Goal: Task Accomplishment & Management: Use online tool/utility

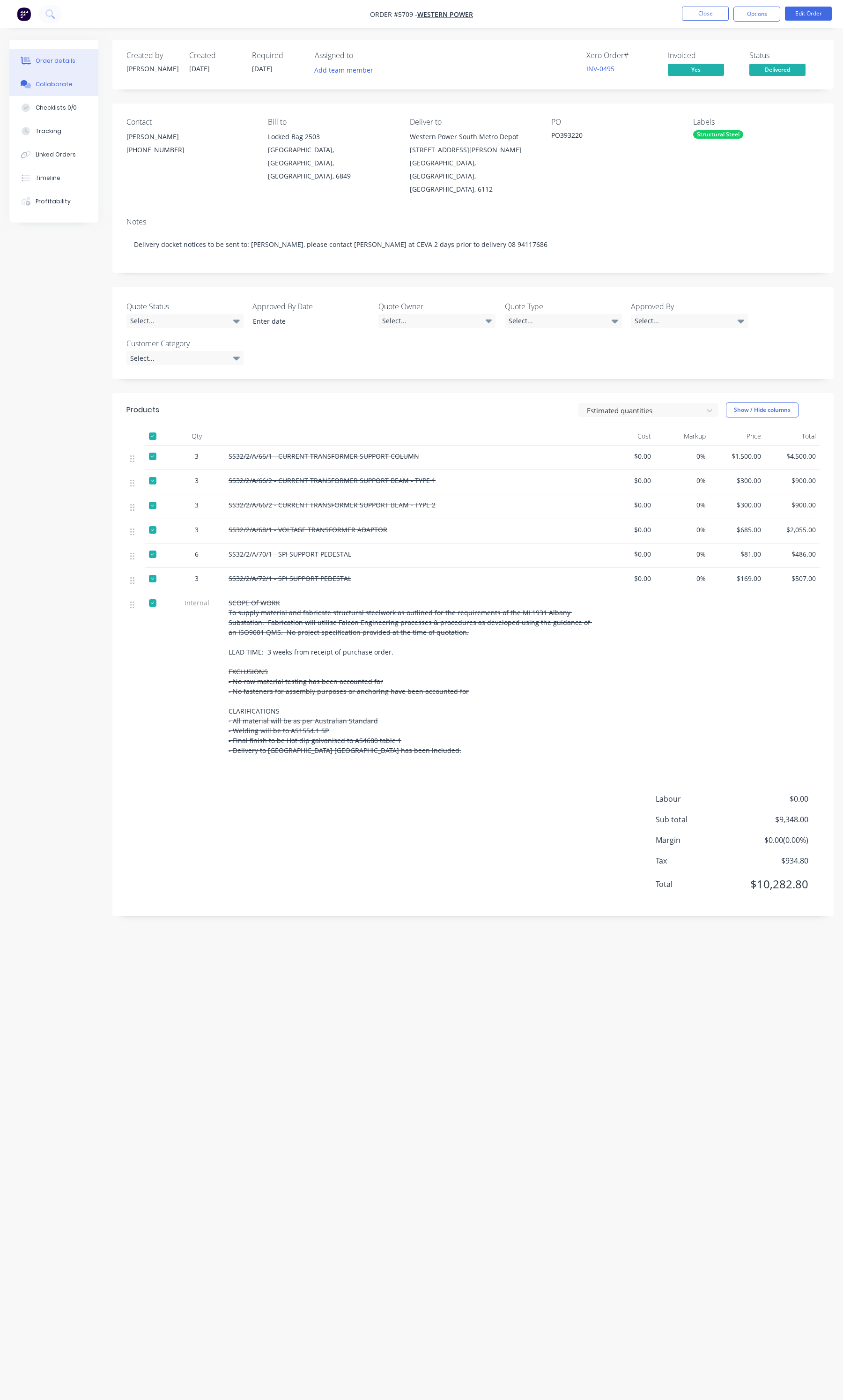
click at [58, 87] on div "Collaborate" at bounding box center [54, 84] width 37 height 8
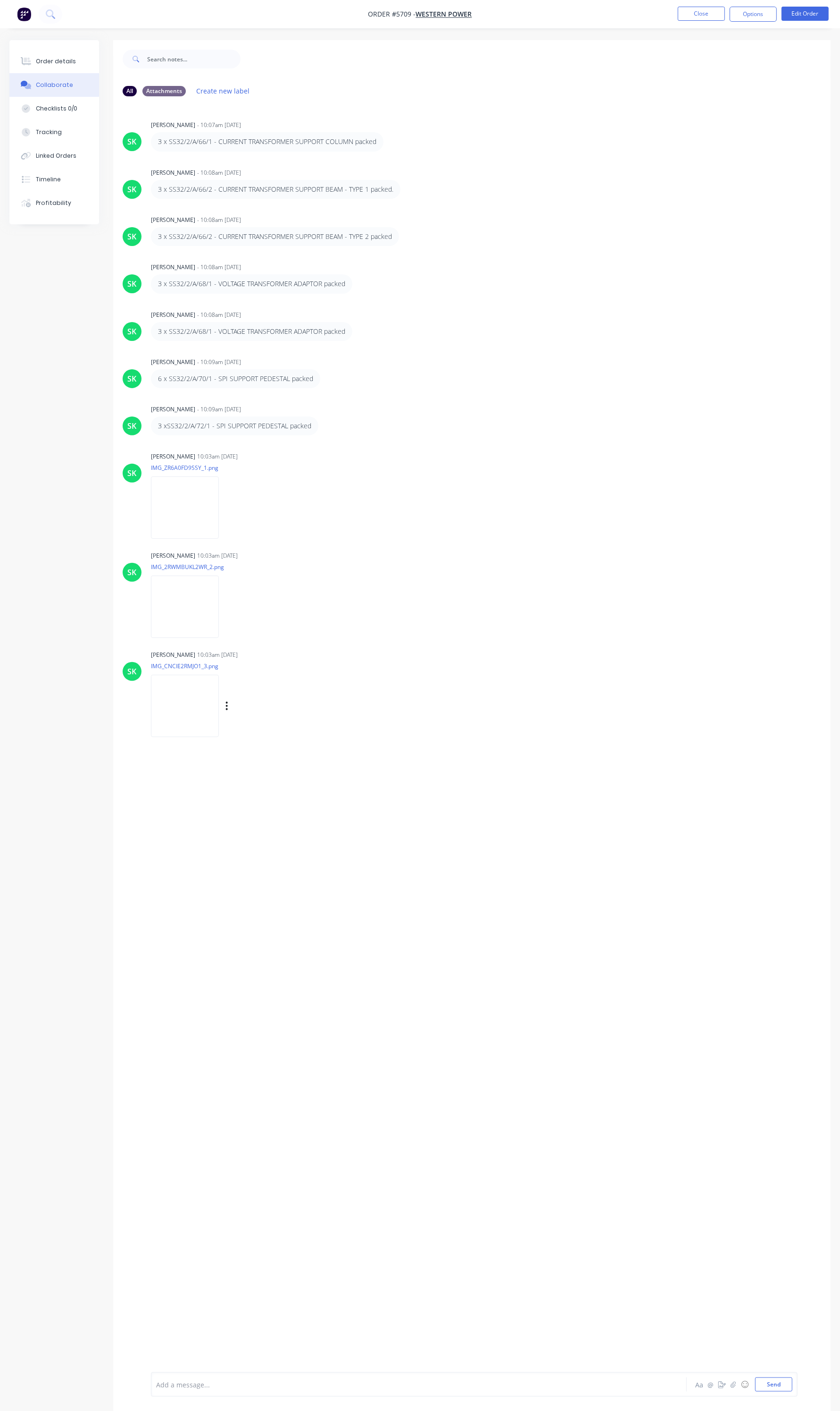
click at [195, 716] on img at bounding box center [185, 706] width 68 height 62
click at [214, 610] on img at bounding box center [185, 606] width 68 height 62
click at [180, 700] on img at bounding box center [185, 706] width 68 height 62
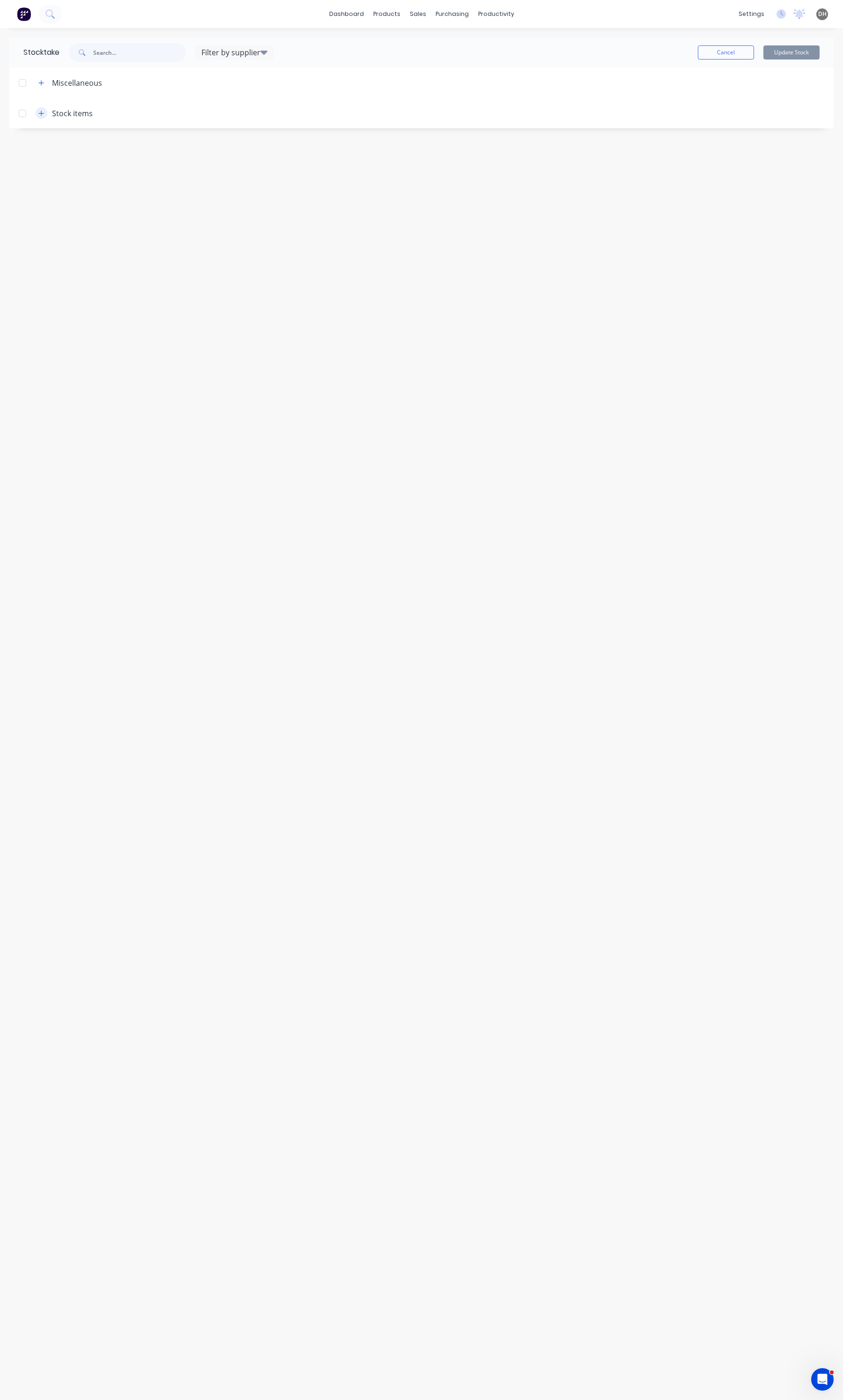
click at [43, 115] on icon "button" at bounding box center [41, 113] width 6 height 7
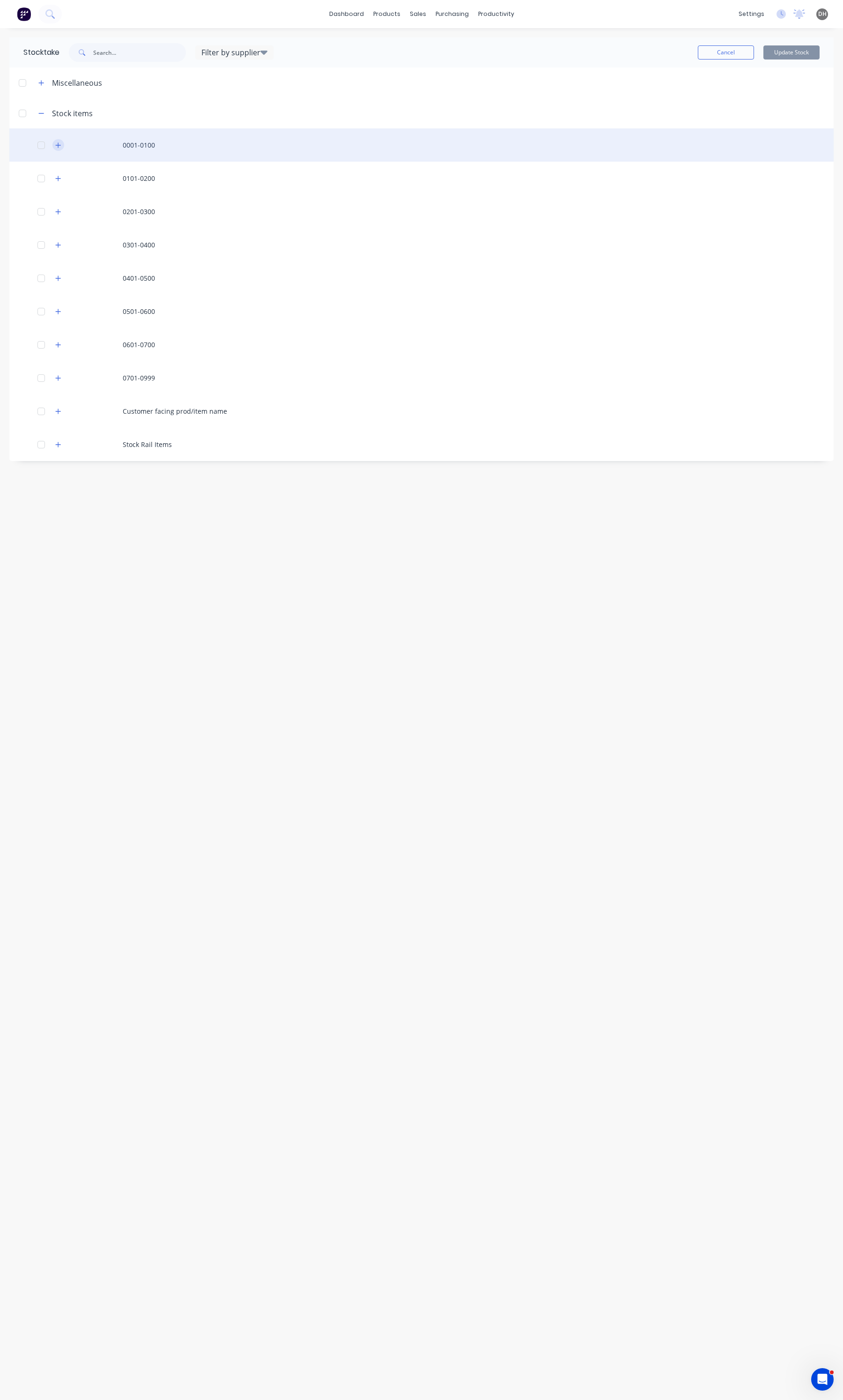
click at [57, 147] on icon "button" at bounding box center [58, 145] width 6 height 7
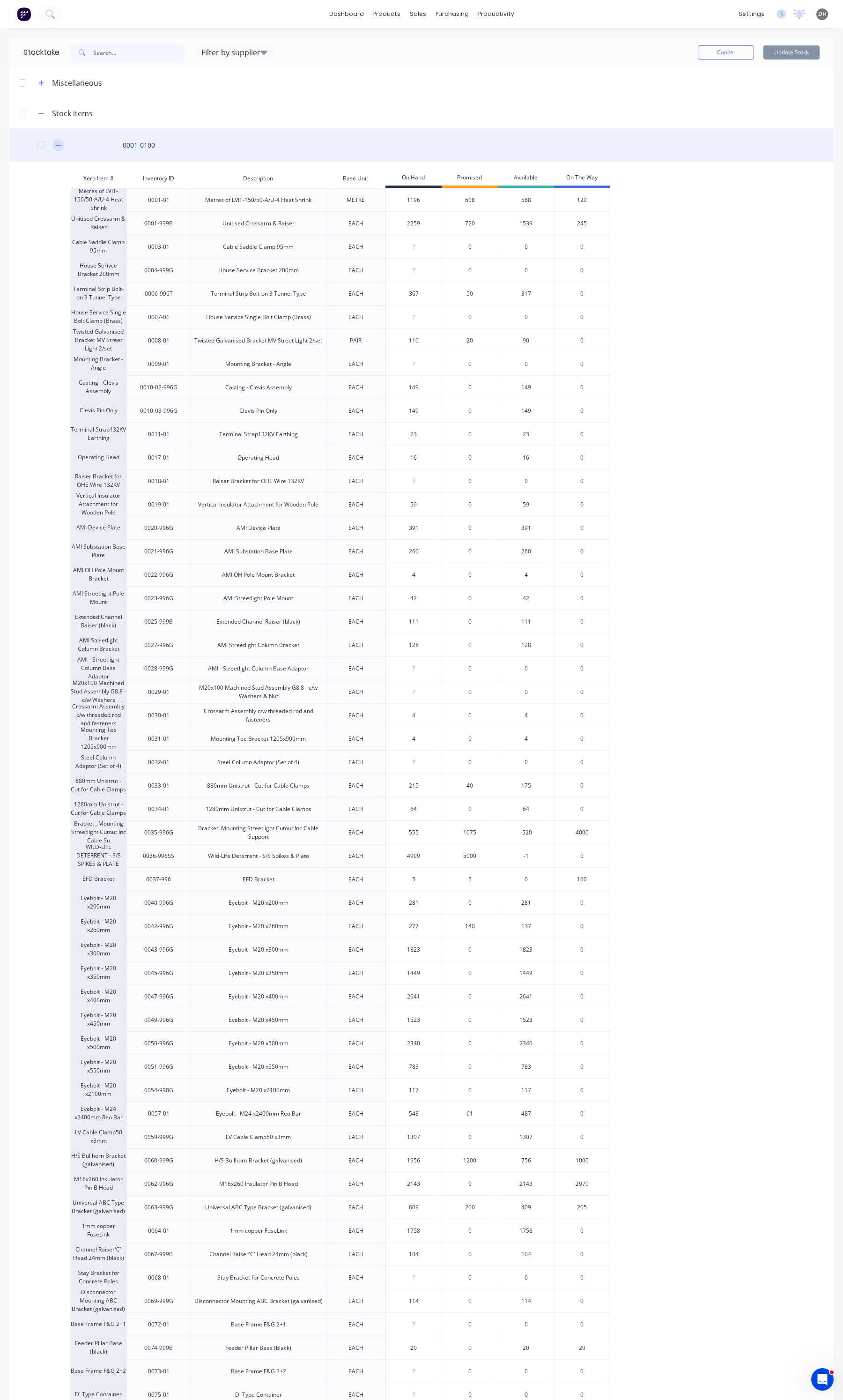
click at [61, 145] on button "button" at bounding box center [58, 145] width 12 height 12
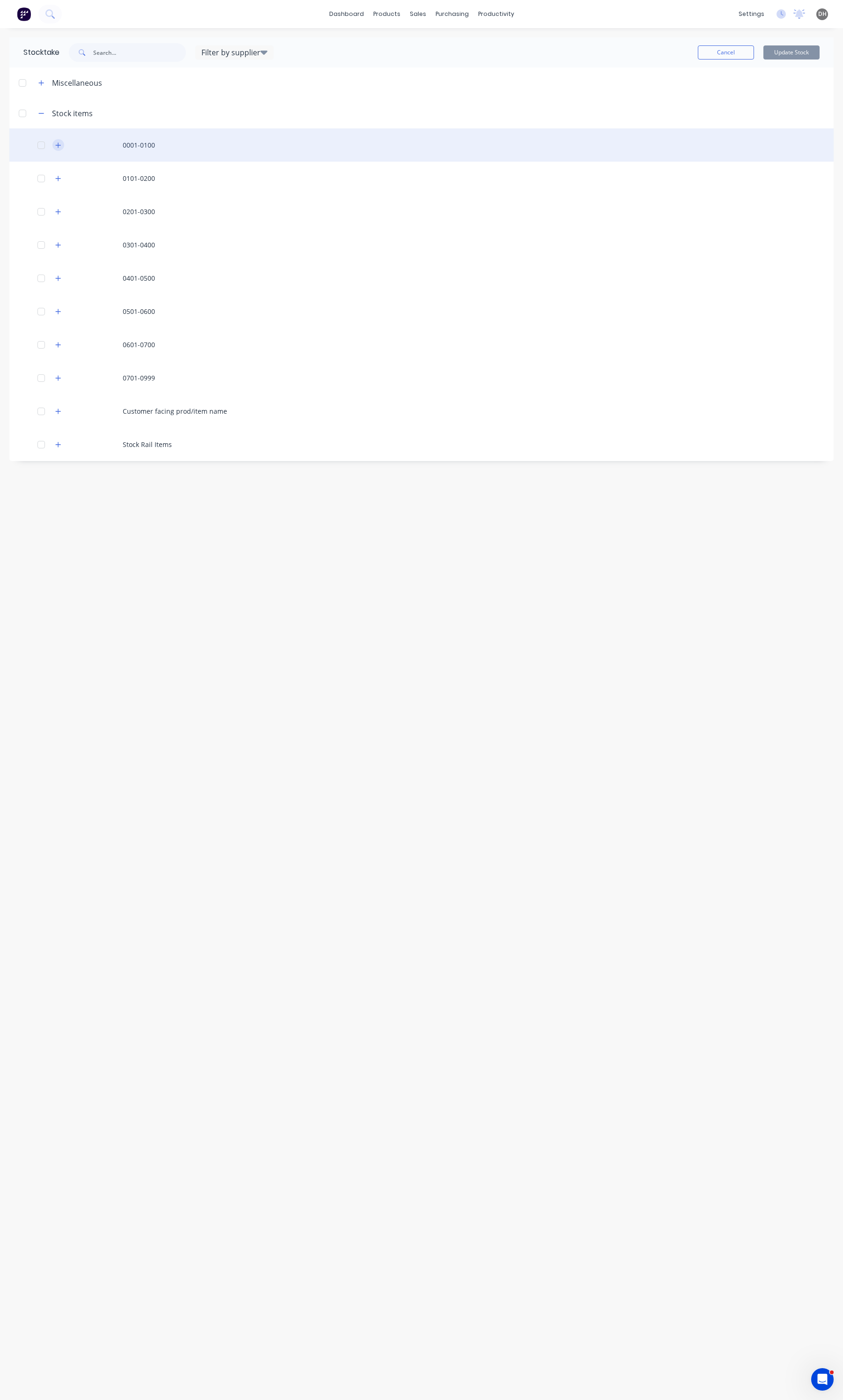
click at [60, 147] on icon "button" at bounding box center [58, 145] width 6 height 7
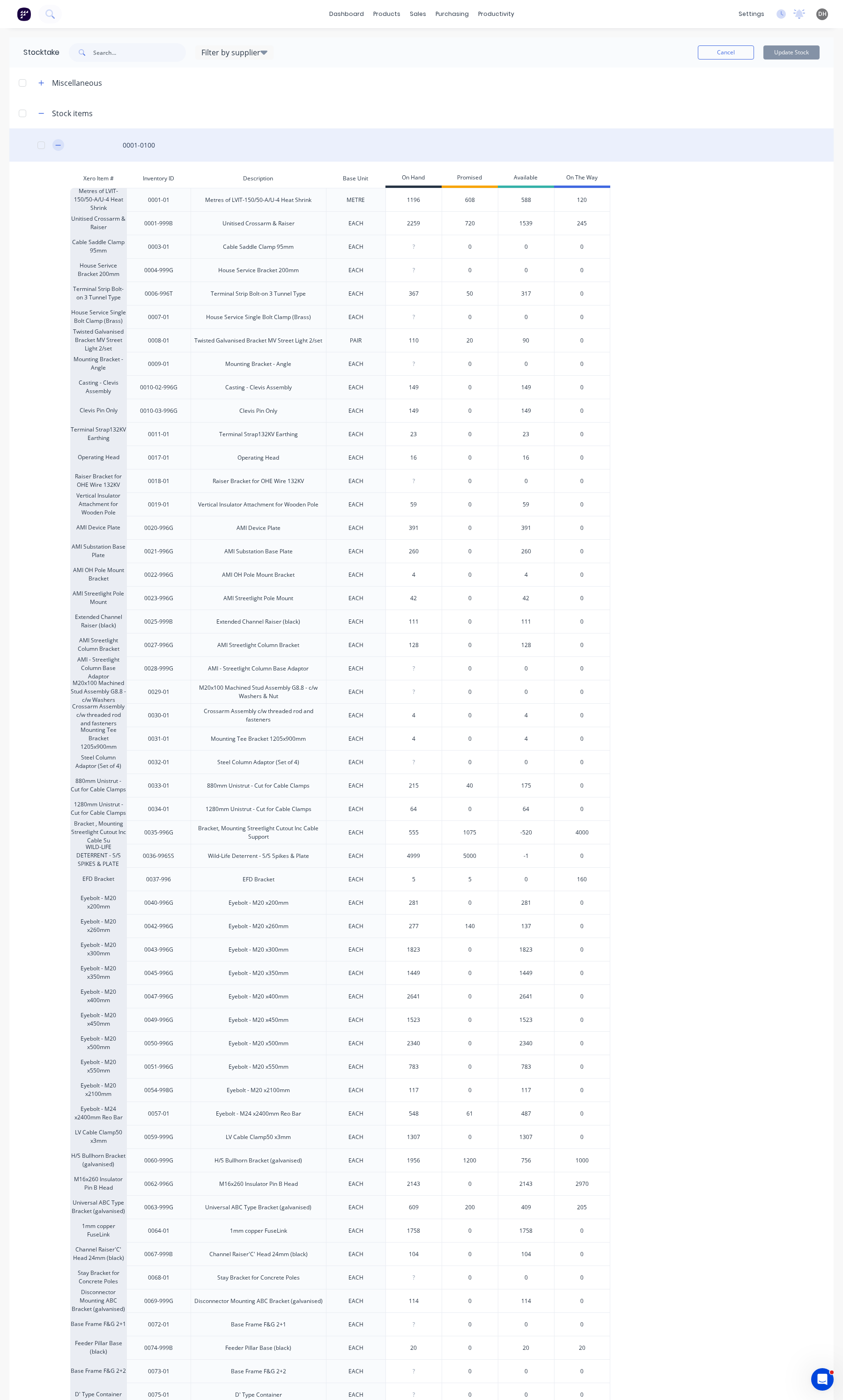
click at [61, 147] on icon "button" at bounding box center [58, 145] width 6 height 7
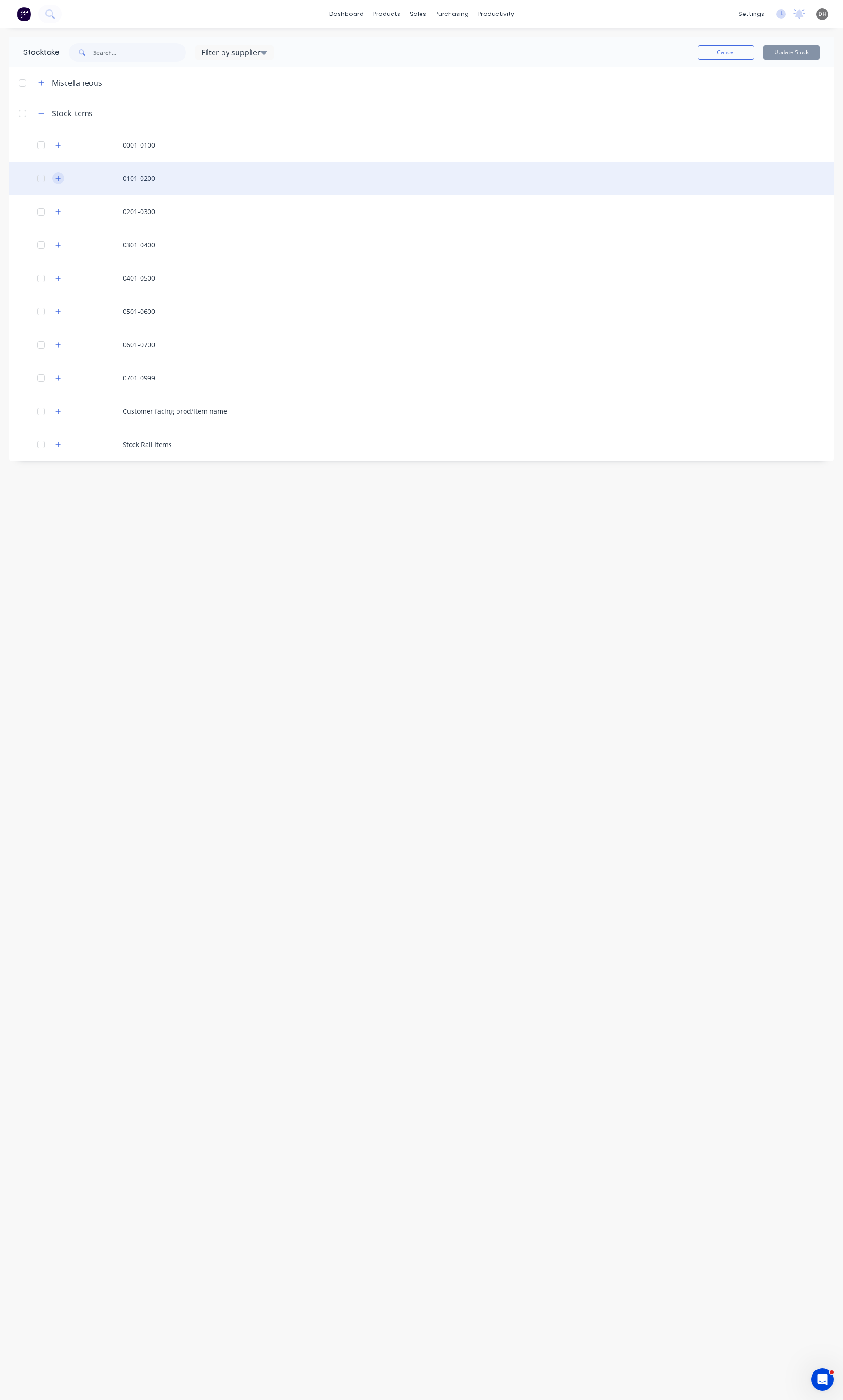
click at [59, 176] on icon "button" at bounding box center [58, 178] width 6 height 7
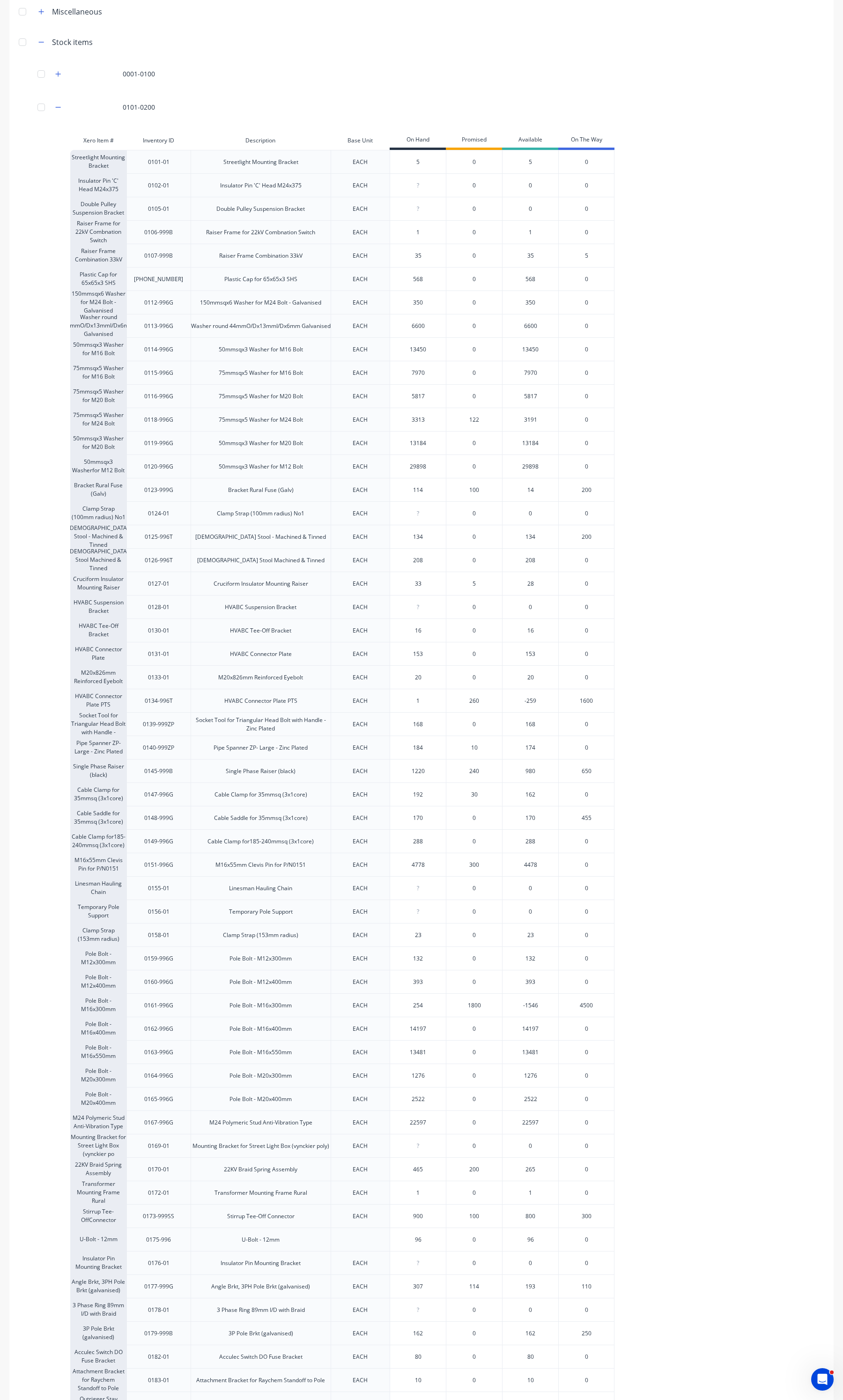
scroll to position [58, 0]
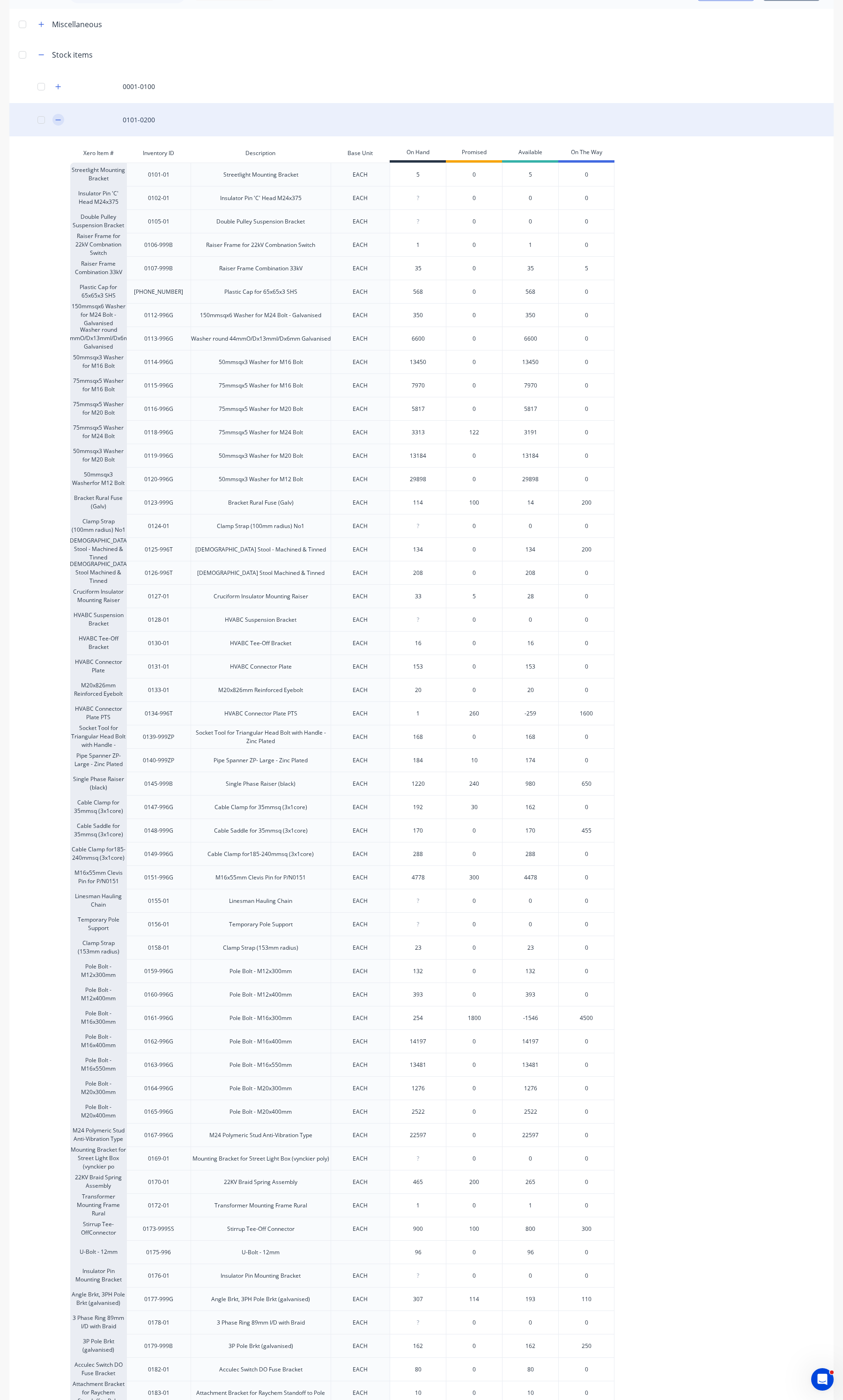
click at [58, 118] on icon "button" at bounding box center [58, 120] width 6 height 7
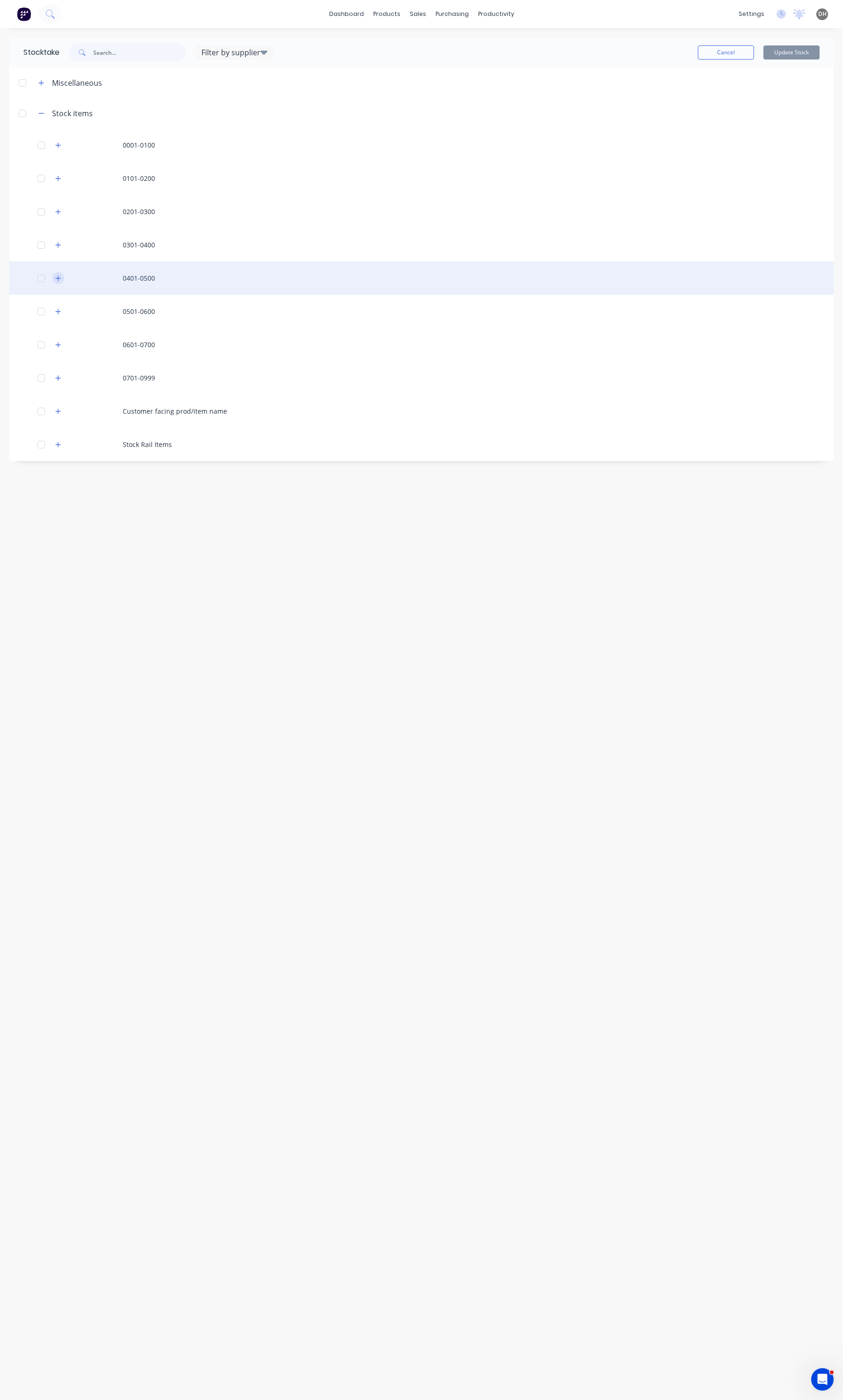
click at [61, 280] on icon "button" at bounding box center [58, 278] width 6 height 7
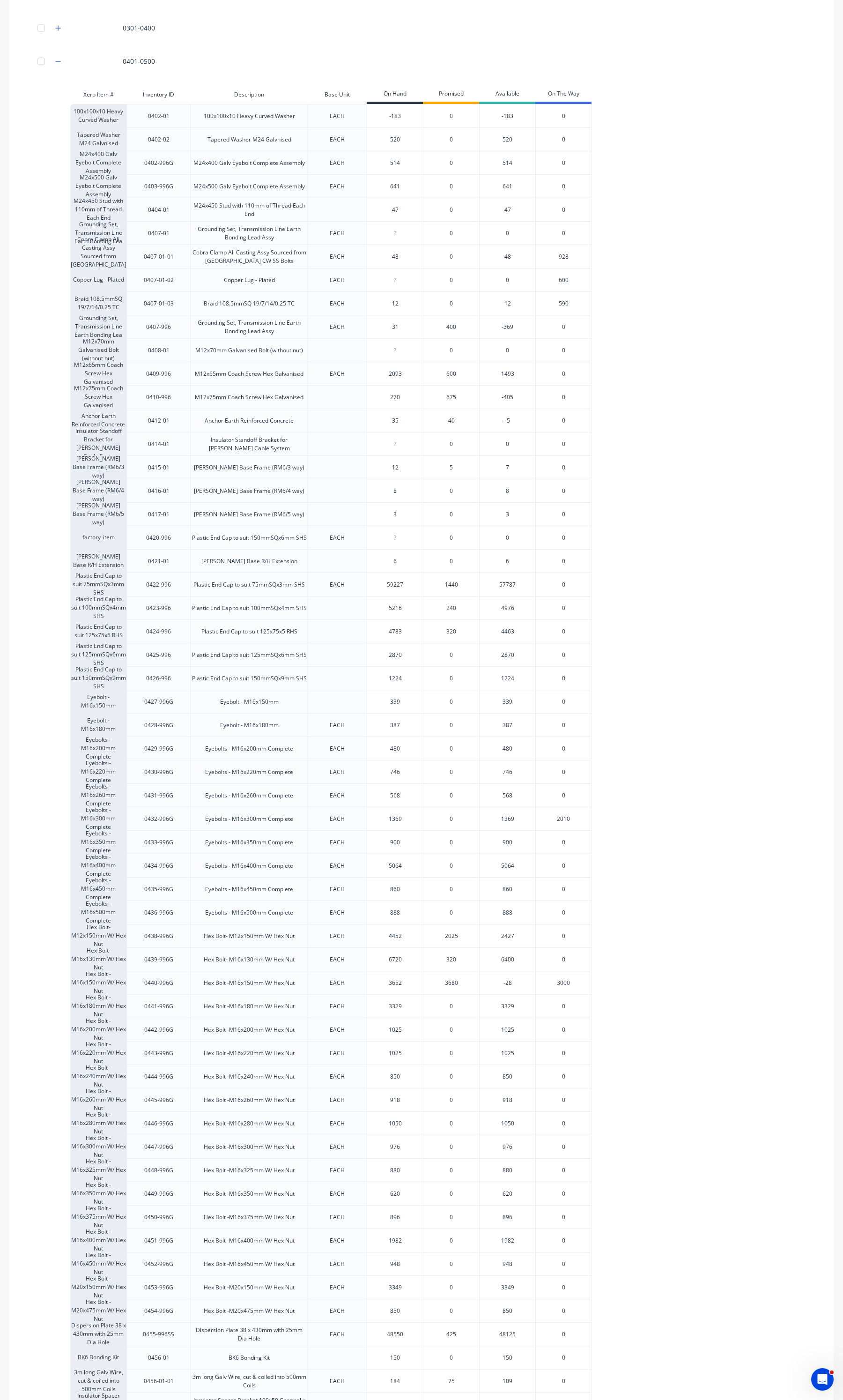
scroll to position [527, 0]
